Goal: Transaction & Acquisition: Book appointment/travel/reservation

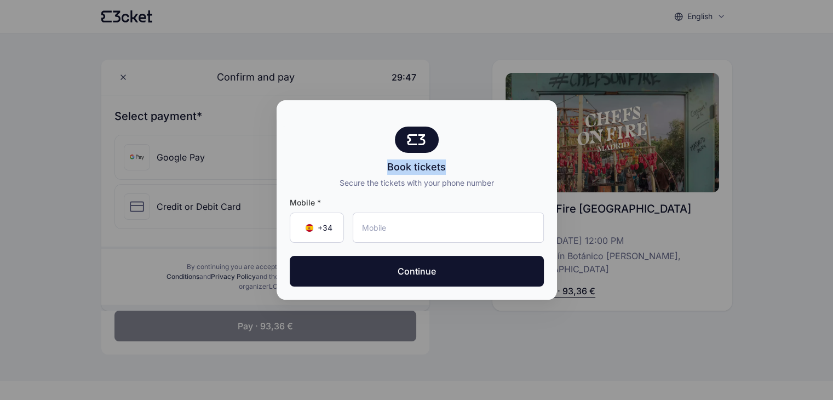
drag, startPoint x: 414, startPoint y: 142, endPoint x: 543, endPoint y: 141, distance: 129.3
click at [543, 141] on div "Book tickets Secure the tickets with your phone number" at bounding box center [417, 158] width 281 height 62
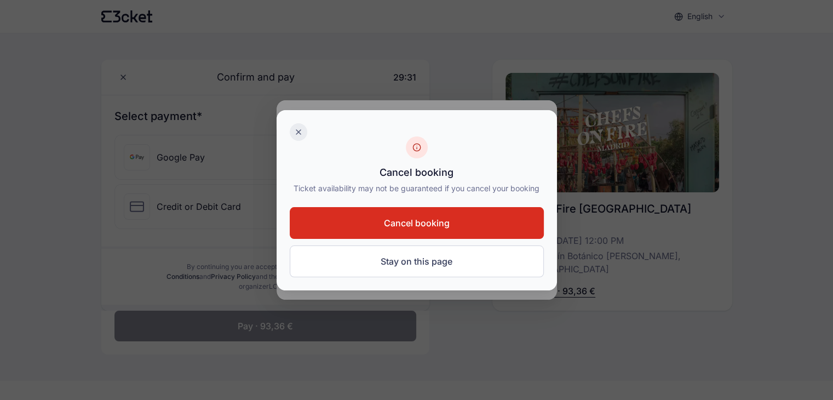
click at [300, 130] on icon at bounding box center [298, 132] width 4 height 4
click at [296, 128] on icon at bounding box center [298, 132] width 9 height 9
